Goal: Information Seeking & Learning: Learn about a topic

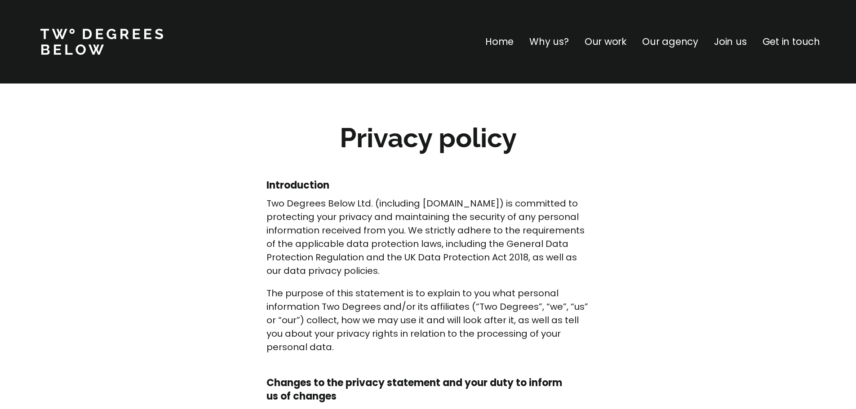
click at [592, 41] on p "Our work" at bounding box center [605, 42] width 42 height 14
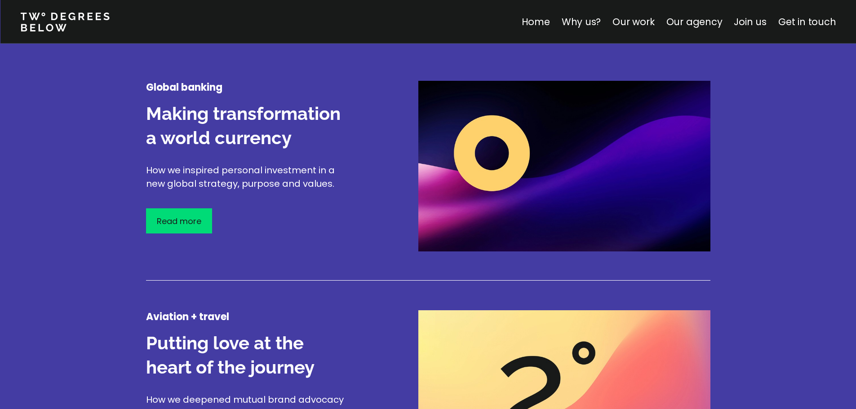
scroll to position [1107, 0]
click at [195, 225] on p "Read more" at bounding box center [179, 222] width 44 height 12
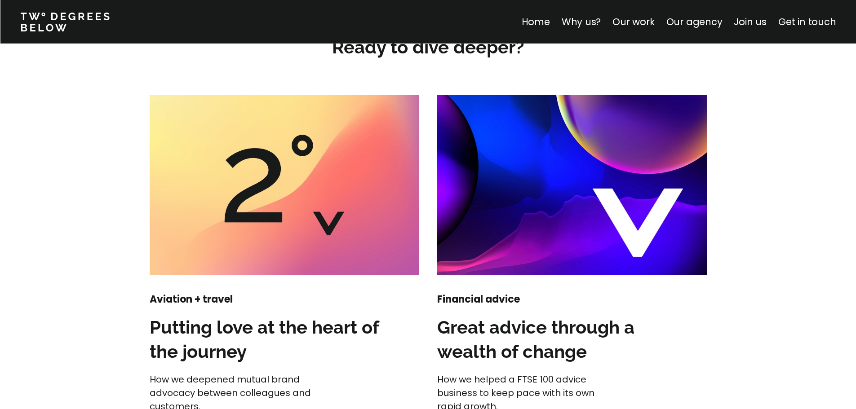
scroll to position [1053, 0]
click at [243, 241] on img at bounding box center [285, 185] width 270 height 180
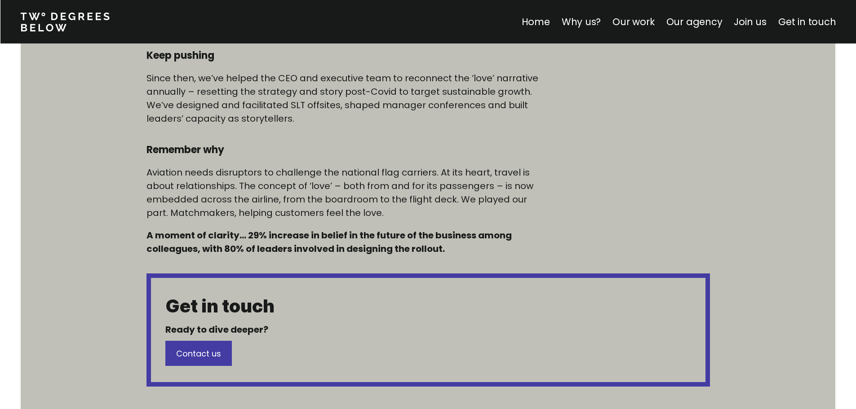
scroll to position [591, 0]
click at [243, 241] on h5 "A moment of clarity… 29% increase in belief in the future of the business among…" at bounding box center [343, 241] width 395 height 27
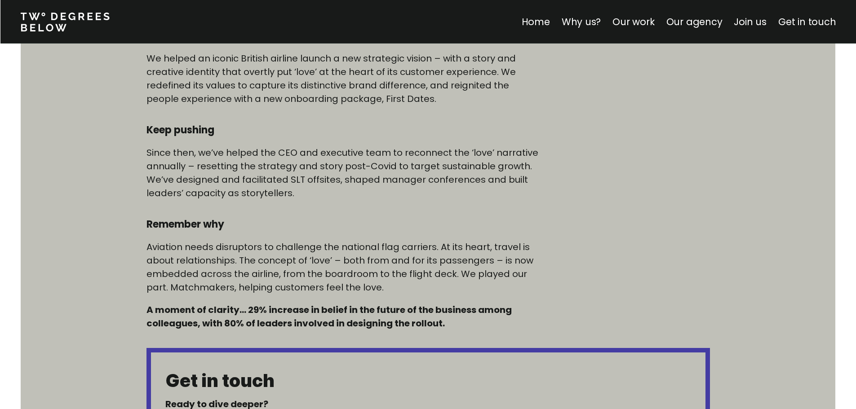
scroll to position [517, 0]
